Goal: Task Accomplishment & Management: Manage account settings

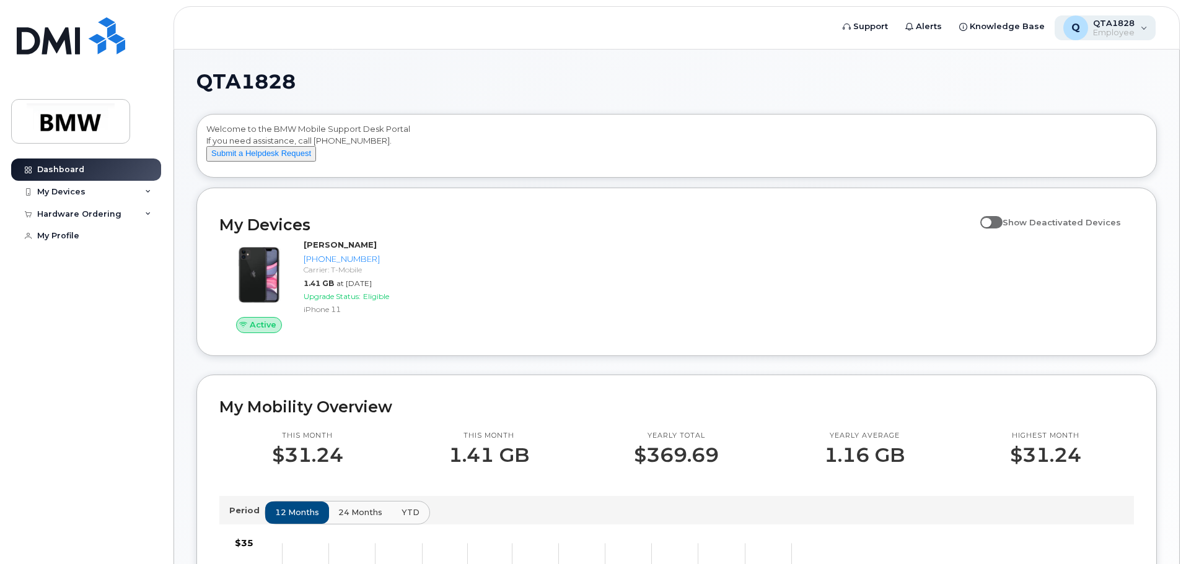
click at [1140, 35] on div "Q QTA1828 Employee" at bounding box center [1105, 27] width 102 height 25
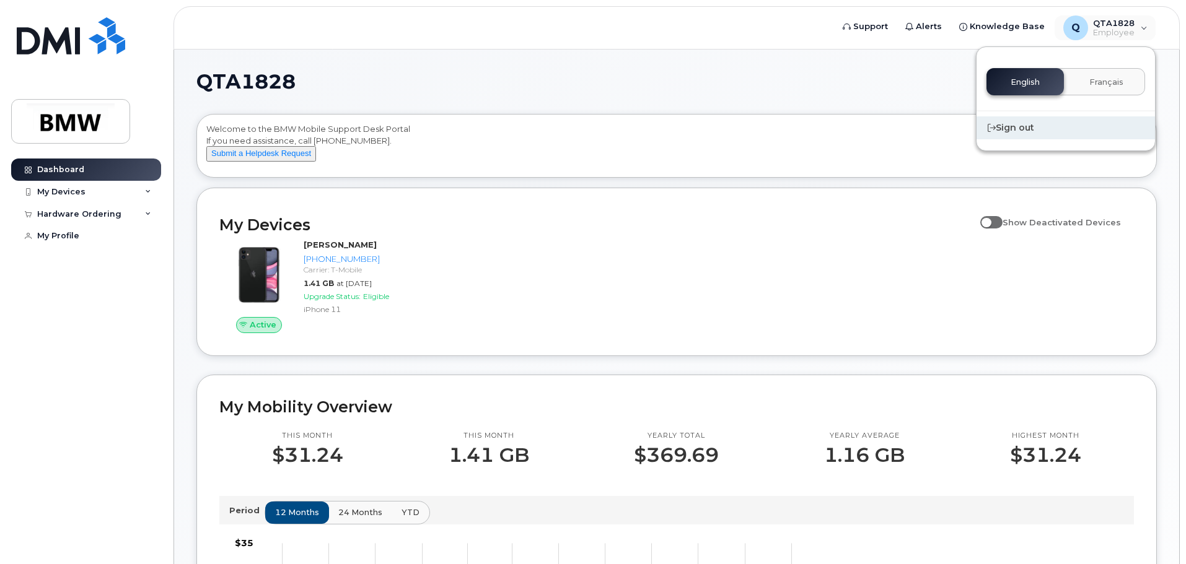
click at [1011, 134] on div "Sign out" at bounding box center [1065, 127] width 178 height 23
